Goal: Transaction & Acquisition: Download file/media

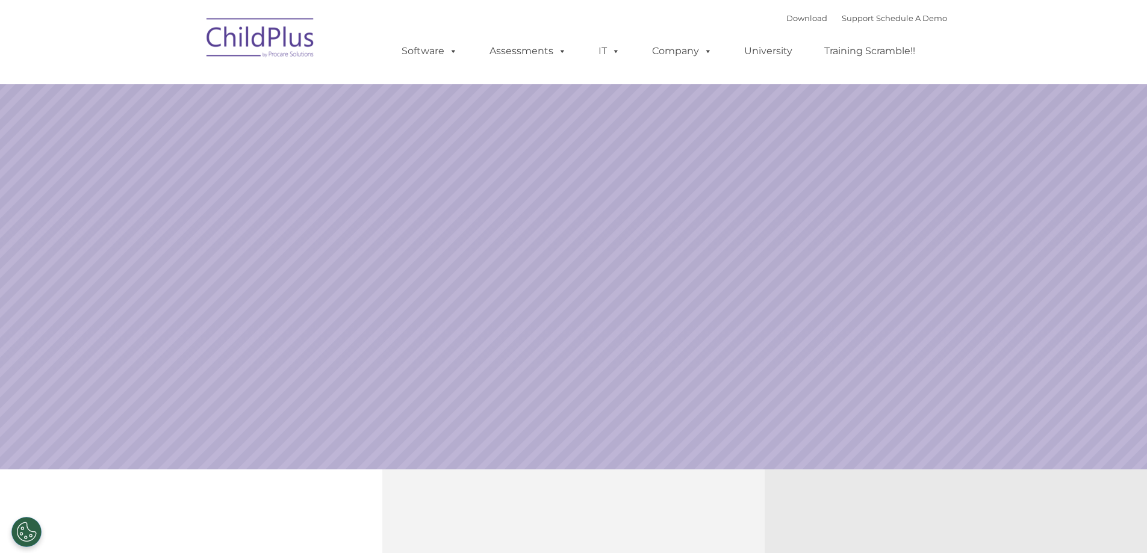
select select "MEDIUM"
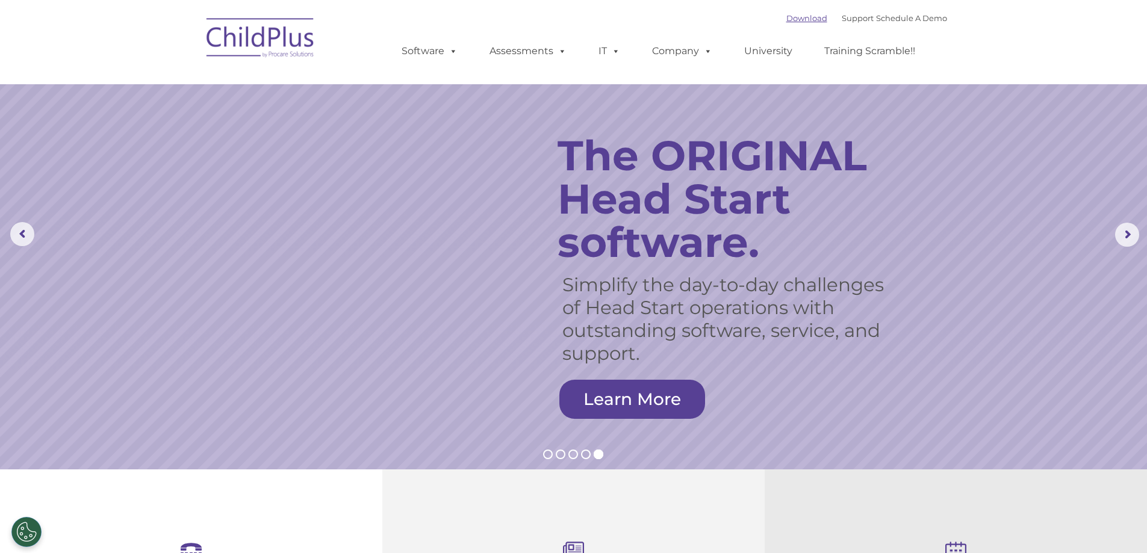
click at [786, 19] on link "Download" at bounding box center [806, 18] width 41 height 10
click at [788, 20] on link "Download" at bounding box center [806, 18] width 41 height 10
click at [786, 16] on link "Download" at bounding box center [806, 18] width 41 height 10
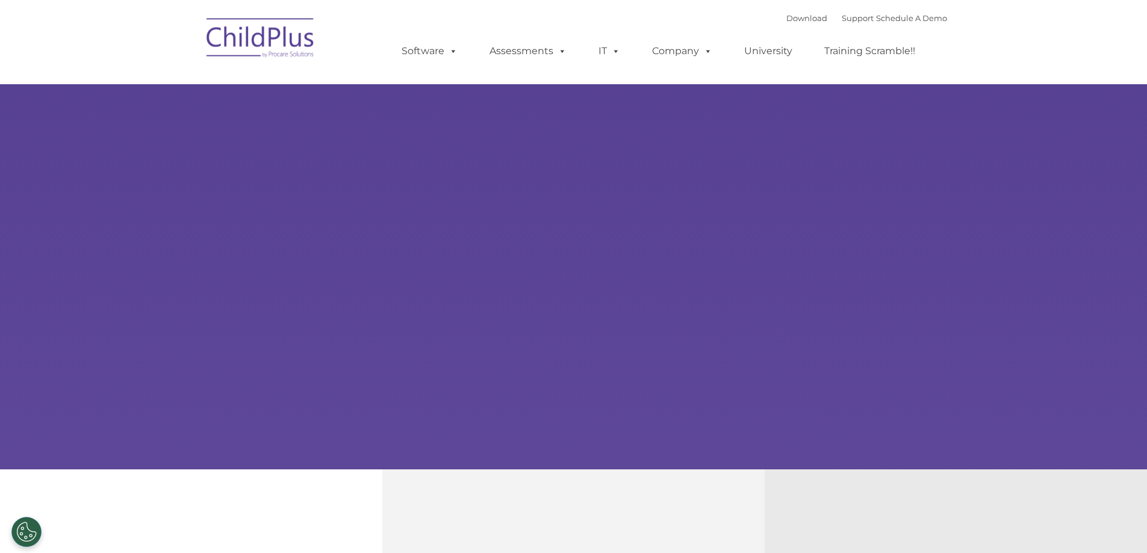
select select "MEDIUM"
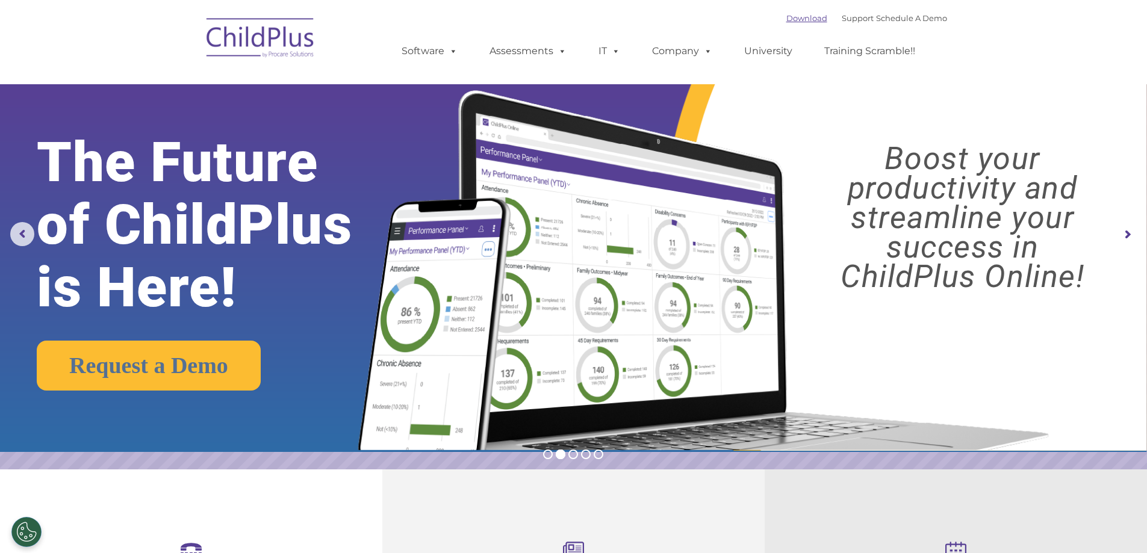
click at [788, 19] on link "Download" at bounding box center [806, 18] width 41 height 10
